Goal: Transaction & Acquisition: Register for event/course

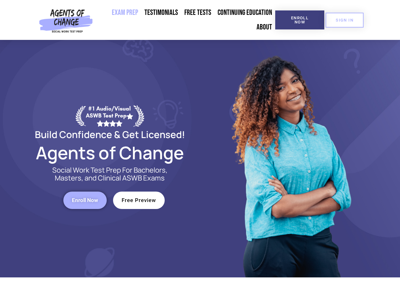
click at [200, 152] on div at bounding box center [290, 158] width 180 height 237
click at [299, 20] on span "Enroll Now" at bounding box center [299, 20] width 29 height 8
click at [344, 20] on span "SIGN IN" at bounding box center [345, 20] width 18 height 4
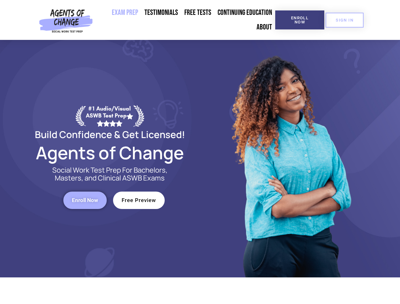
click at [85, 200] on span "Enroll Now" at bounding box center [85, 200] width 26 height 5
click at [139, 200] on span "Free Preview" at bounding box center [139, 200] width 35 height 5
